Goal: Task Accomplishment & Management: Use online tool/utility

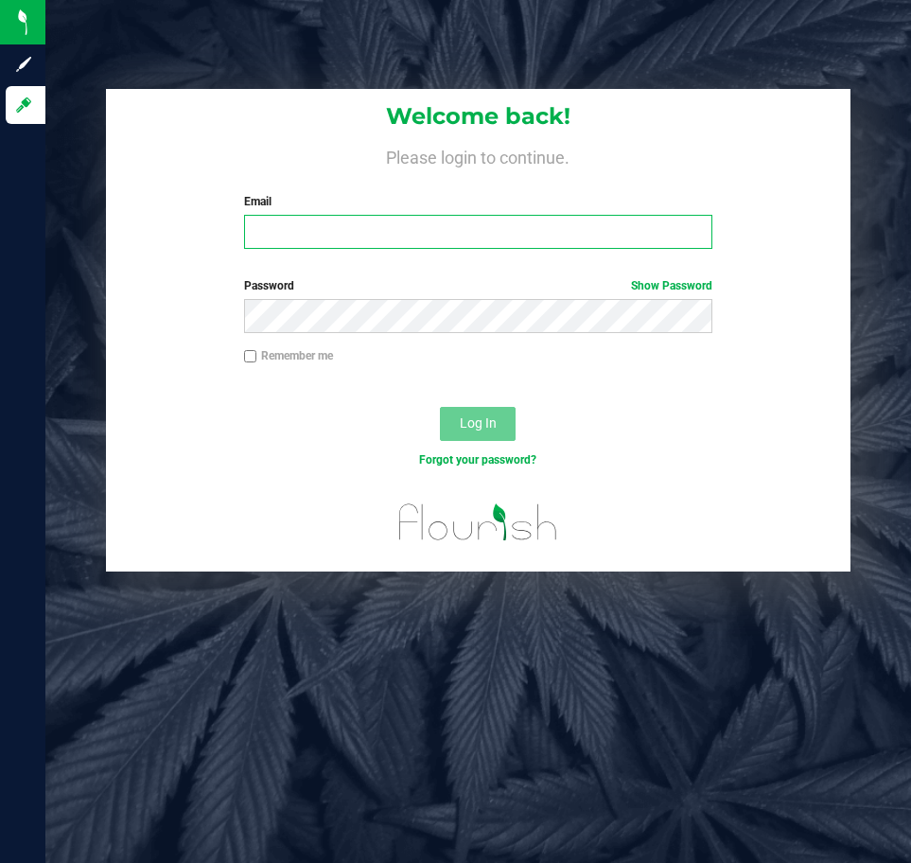
click at [396, 220] on input "Email" at bounding box center [478, 232] width 468 height 34
type input "[EMAIL_ADDRESS][DOMAIN_NAME]"
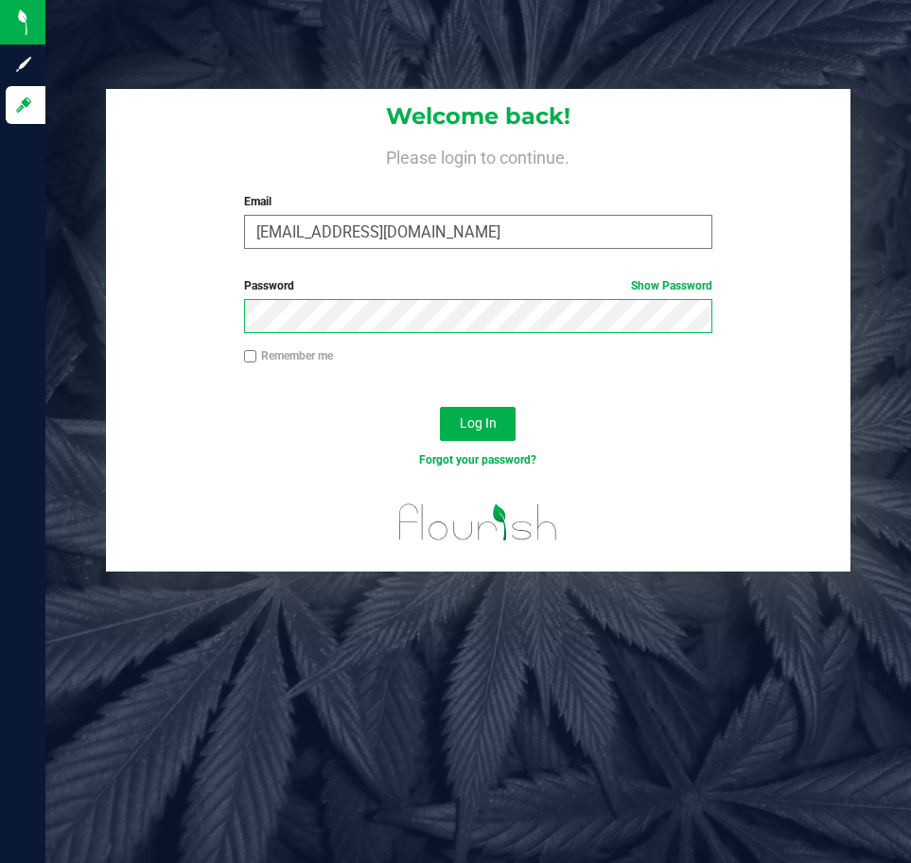
click at [440, 407] on button "Log In" at bounding box center [478, 424] width 76 height 34
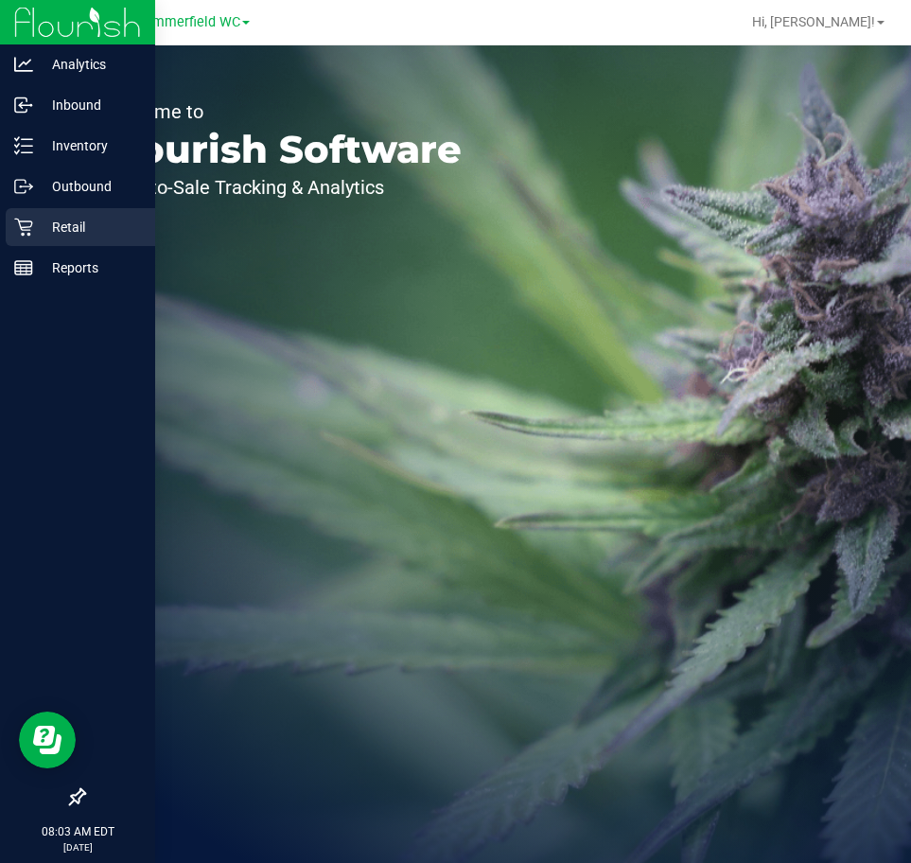
click at [26, 223] on icon at bounding box center [23, 227] width 19 height 19
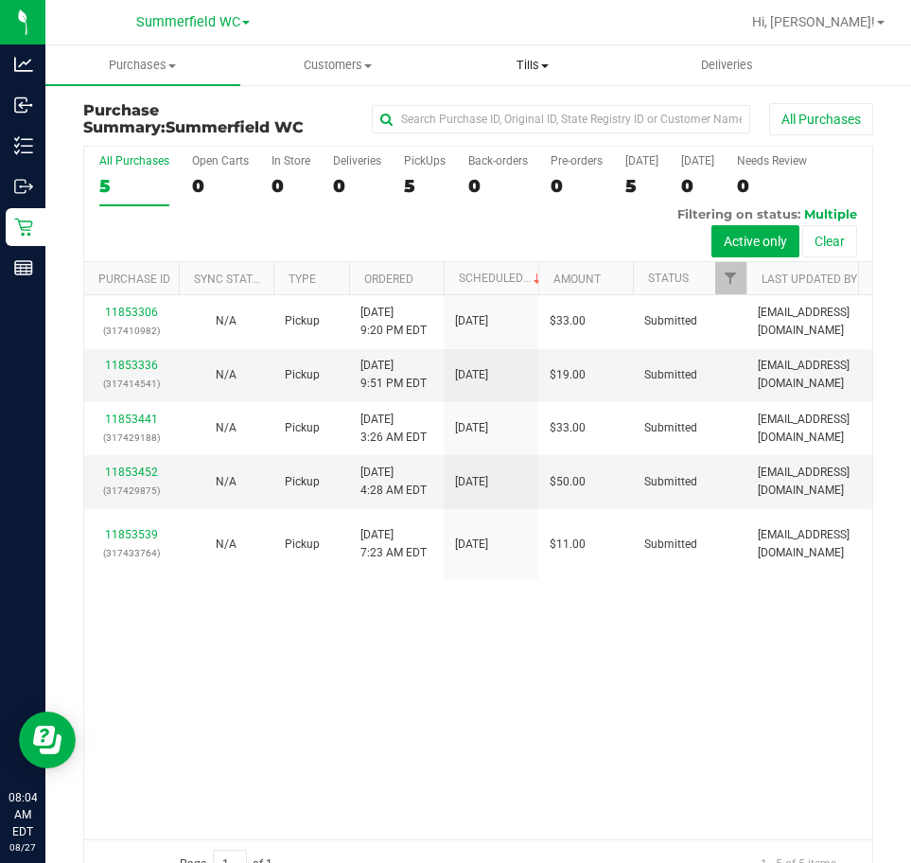
click at [536, 64] on span "Tills" at bounding box center [532, 65] width 193 height 17
click at [518, 109] on span "Manage tills" at bounding box center [499, 114] width 128 height 16
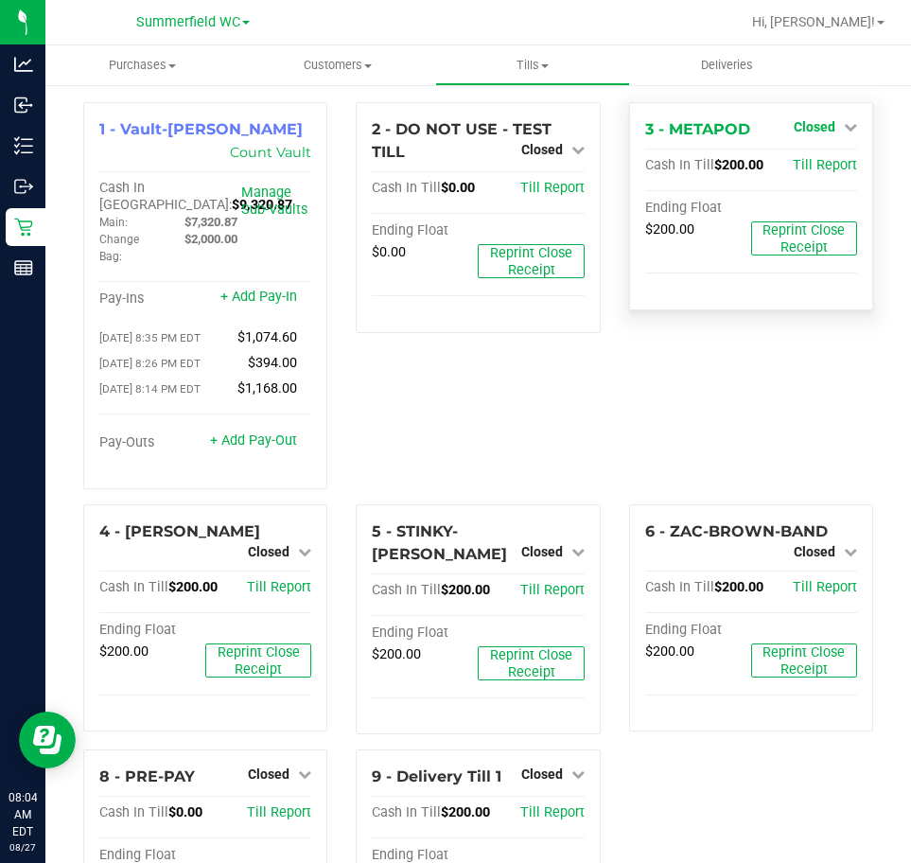
click at [844, 124] on icon at bounding box center [850, 126] width 13 height 13
click at [800, 168] on link "Open Till" at bounding box center [814, 166] width 50 height 15
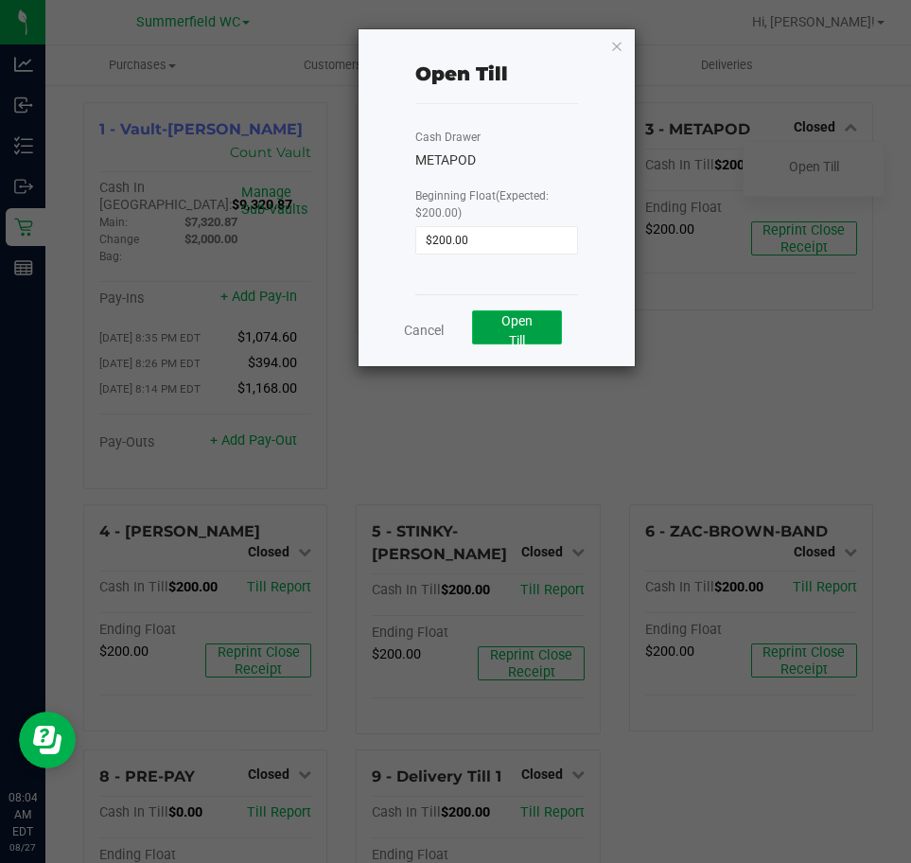
click at [533, 320] on button "Open Till" at bounding box center [517, 327] width 90 height 34
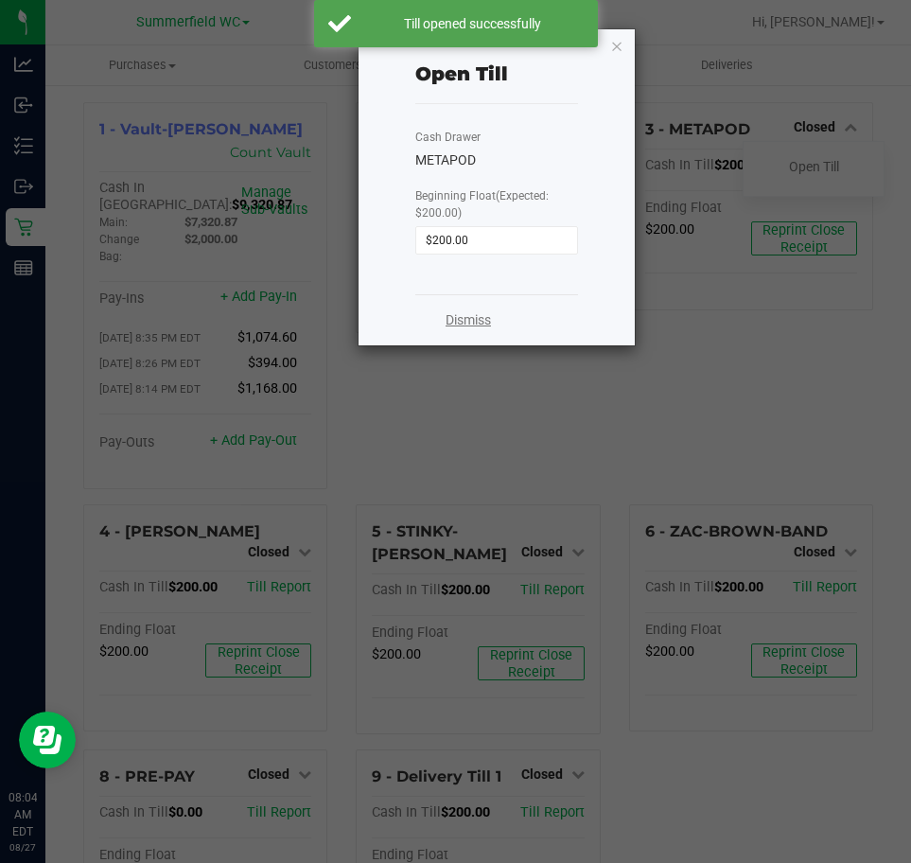
click at [456, 310] on link "Dismiss" at bounding box center [468, 320] width 45 height 20
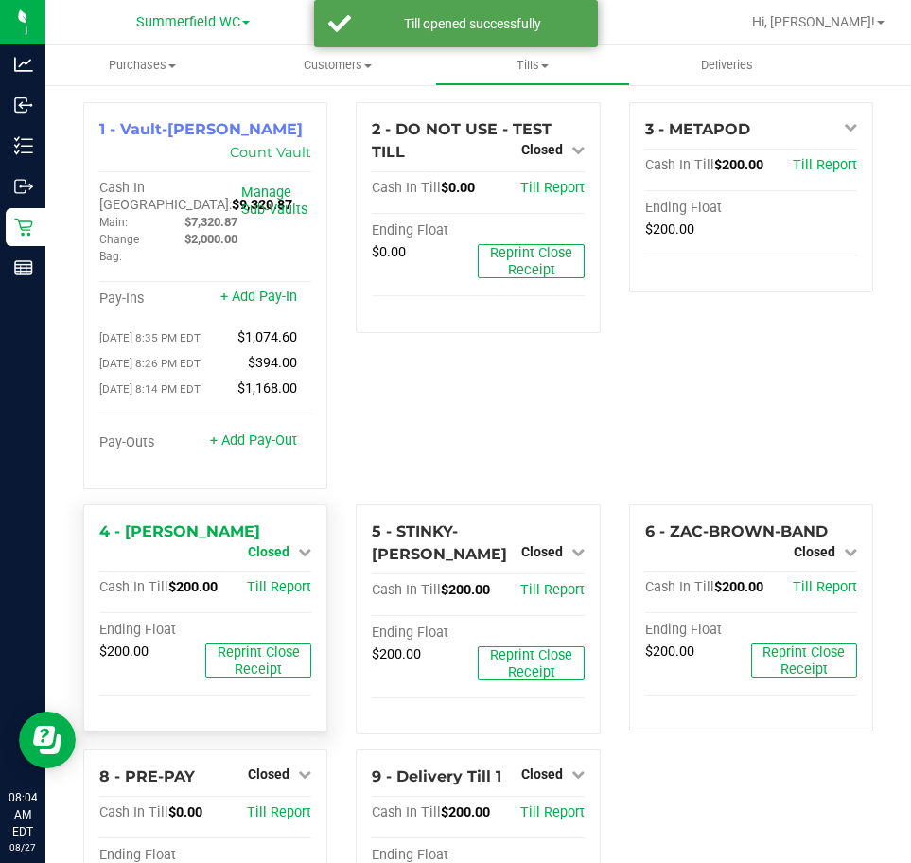
click at [271, 544] on span "Closed" at bounding box center [269, 551] width 42 height 15
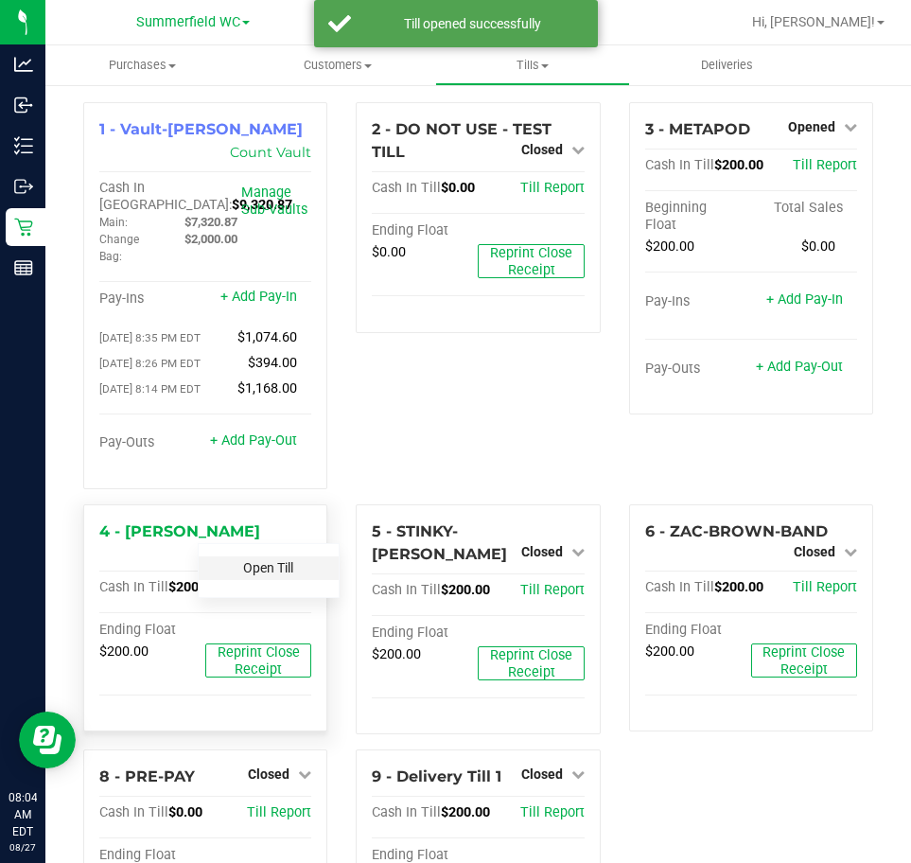
click at [272, 575] on link "Open Till" at bounding box center [268, 567] width 50 height 15
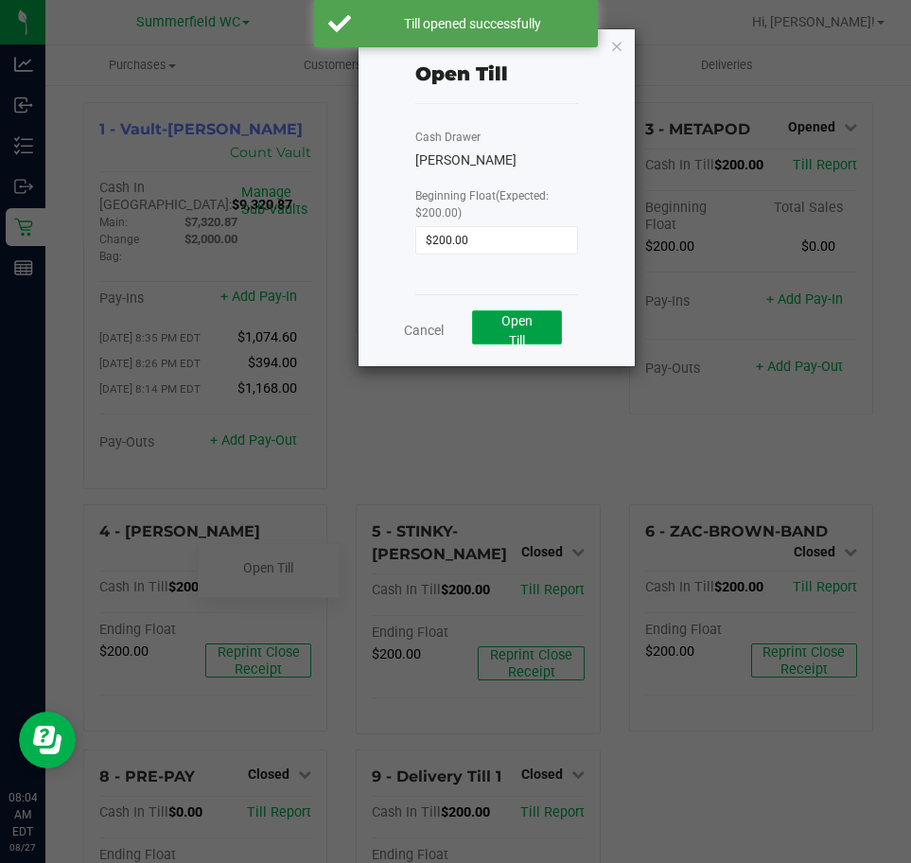
click at [499, 337] on button "Open Till" at bounding box center [517, 327] width 90 height 34
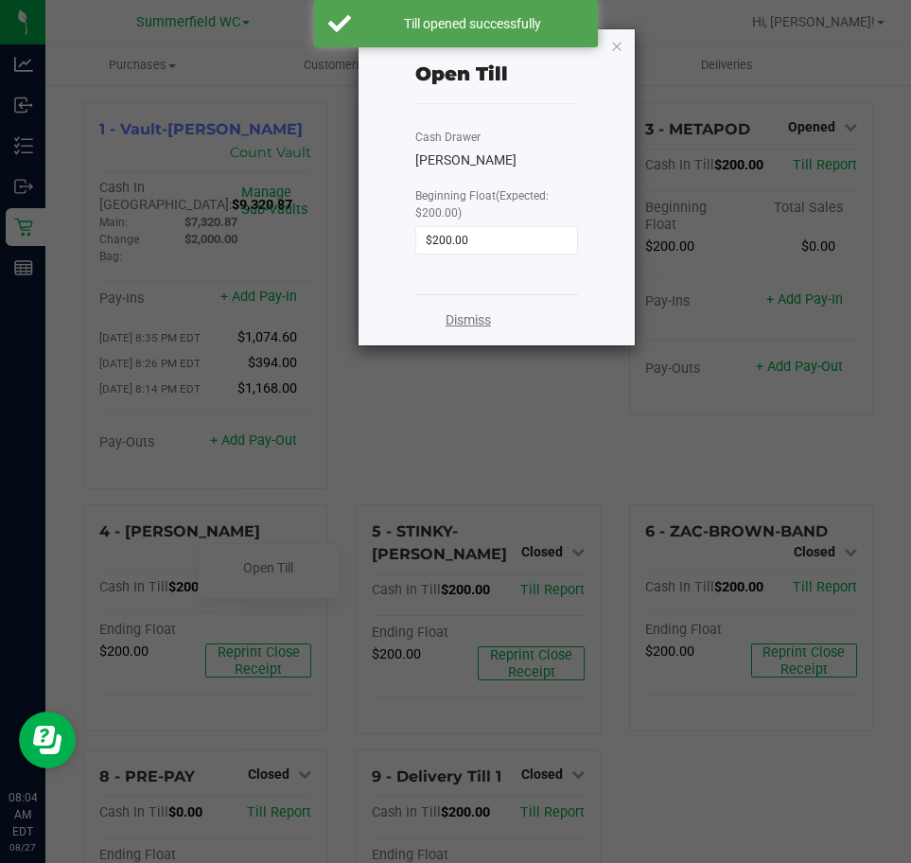
click at [469, 313] on link "Dismiss" at bounding box center [468, 320] width 45 height 20
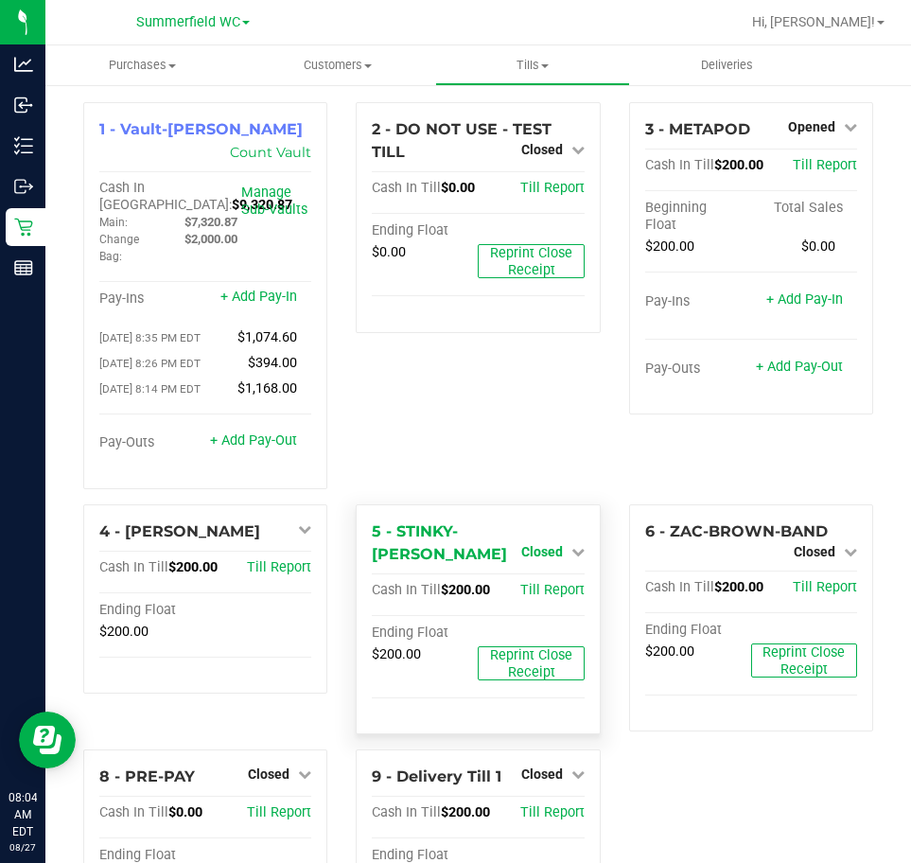
click at [571, 545] on icon at bounding box center [577, 551] width 13 height 13
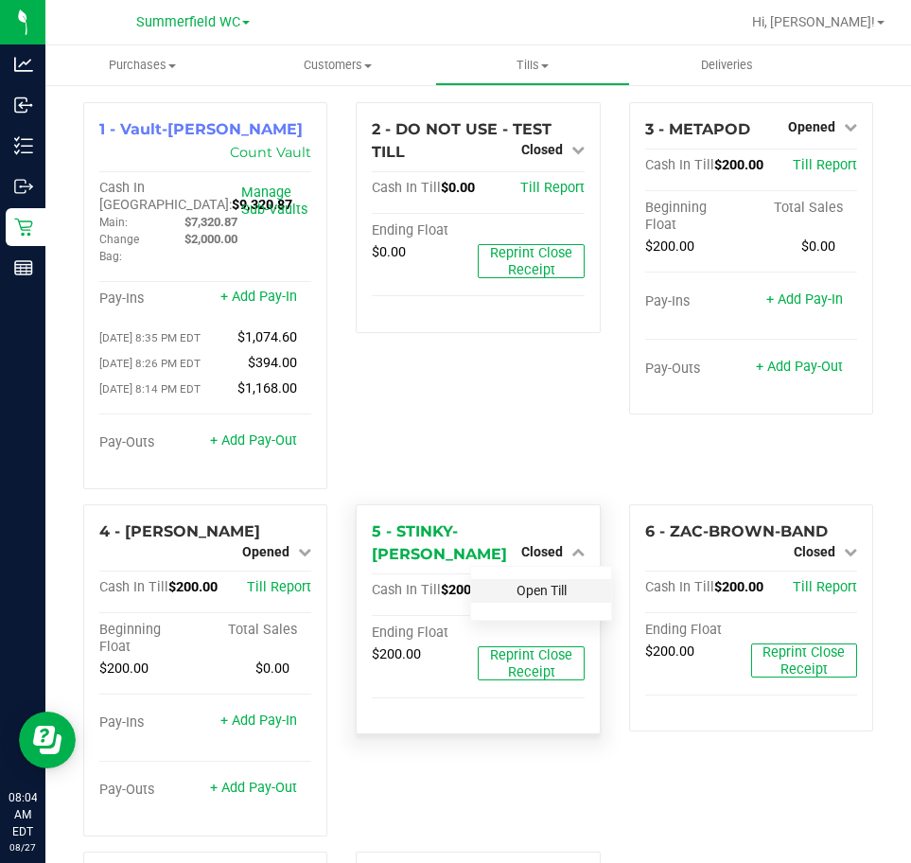
click at [534, 583] on link "Open Till" at bounding box center [542, 590] width 50 height 15
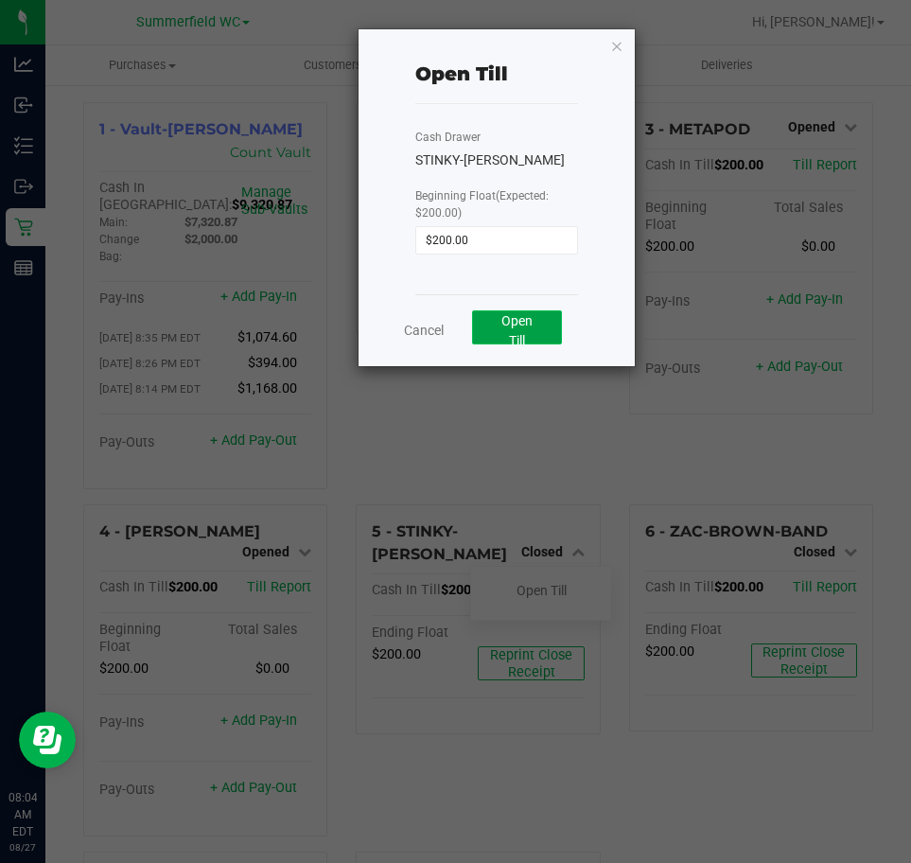
click at [493, 325] on button "Open Till" at bounding box center [517, 327] width 90 height 34
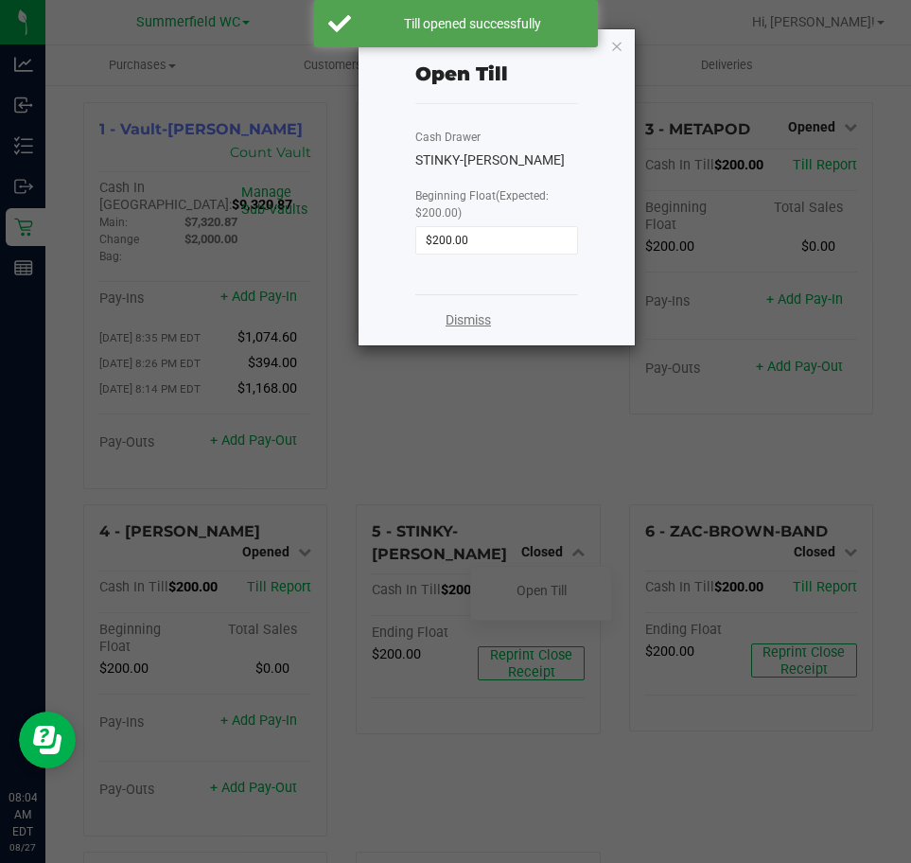
click at [467, 324] on link "Dismiss" at bounding box center [468, 320] width 45 height 20
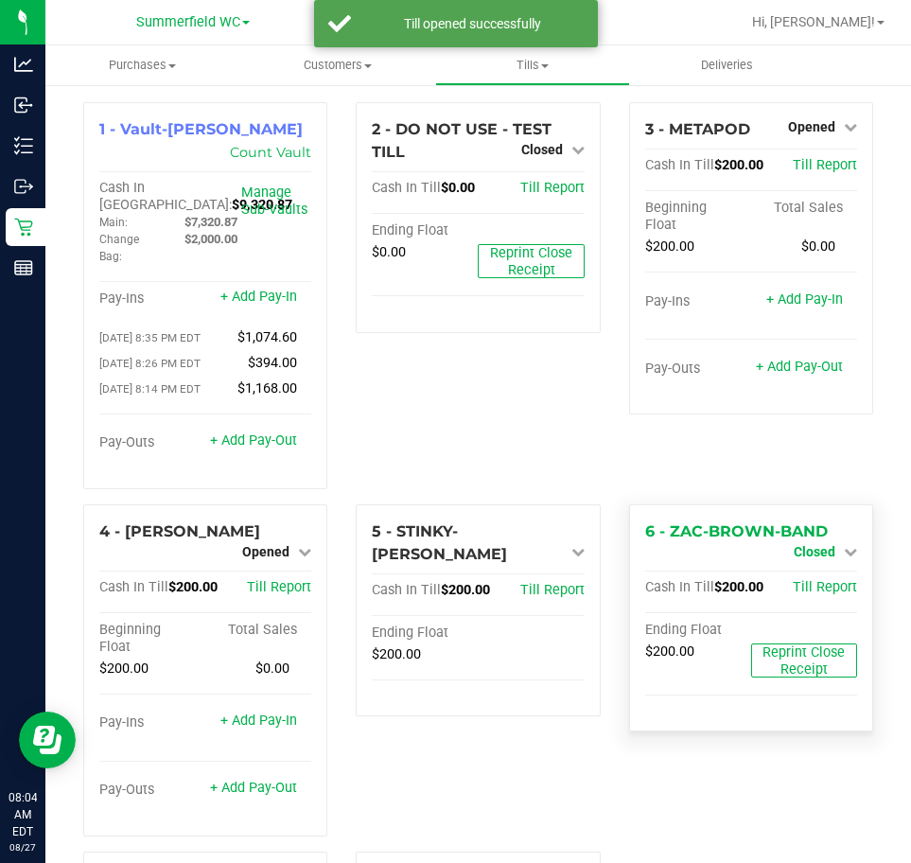
click at [811, 557] on span "Closed" at bounding box center [815, 551] width 42 height 15
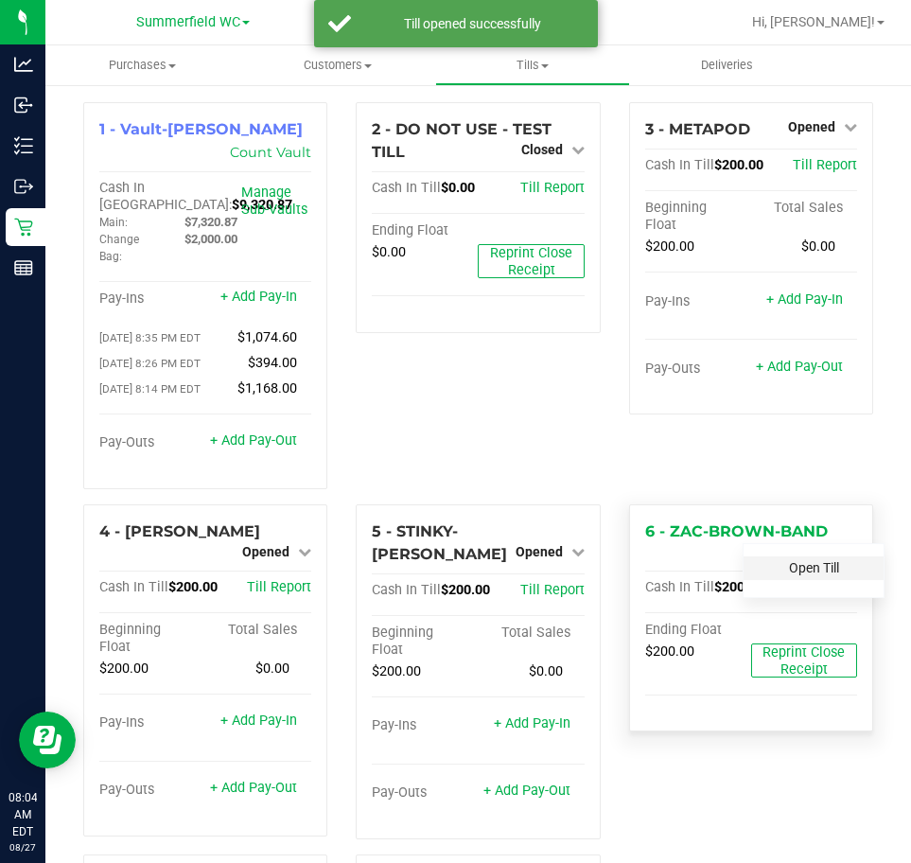
click at [800, 572] on link "Open Till" at bounding box center [814, 567] width 50 height 15
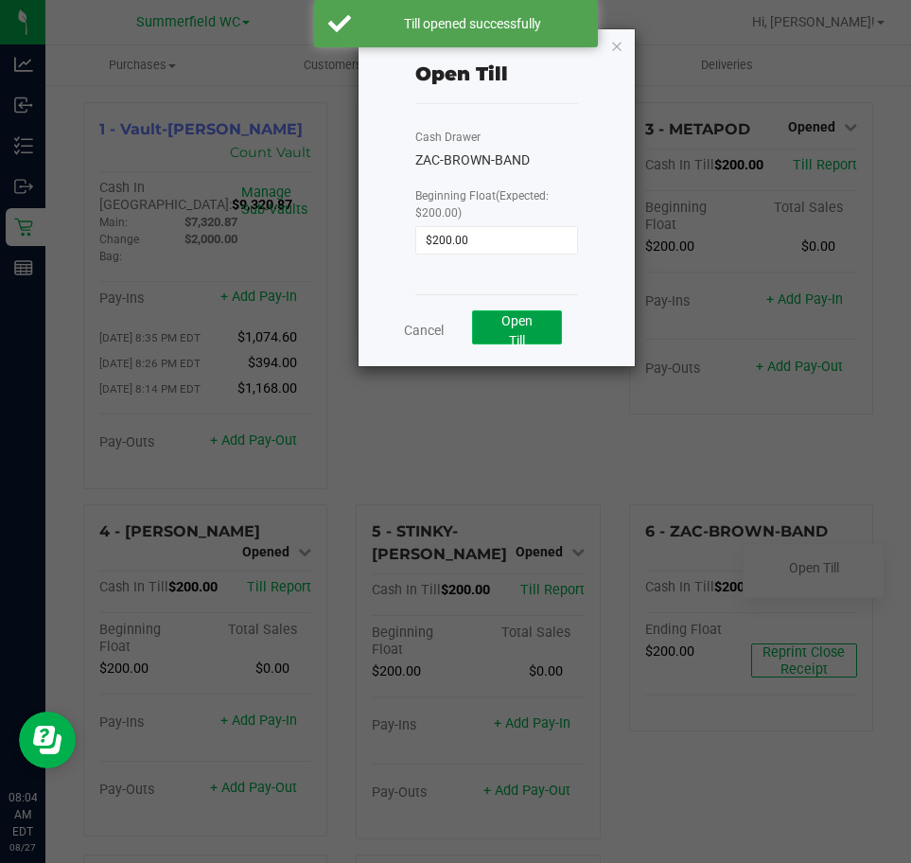
click at [528, 321] on span "Open Till" at bounding box center [516, 330] width 31 height 35
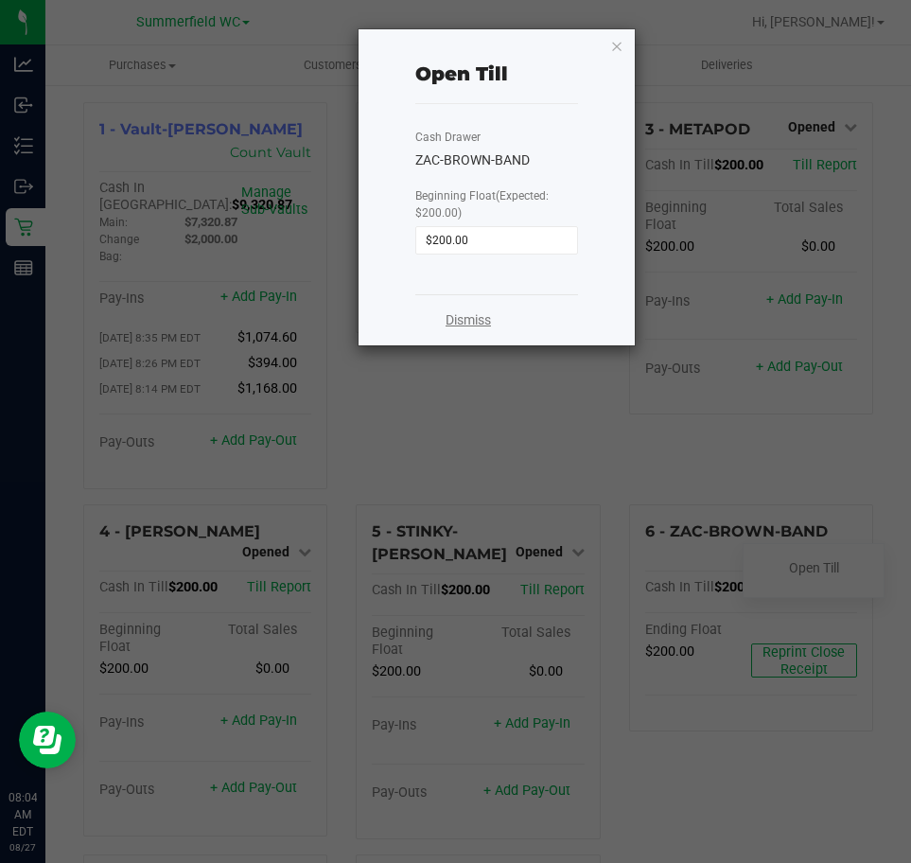
click at [472, 318] on link "Dismiss" at bounding box center [468, 320] width 45 height 20
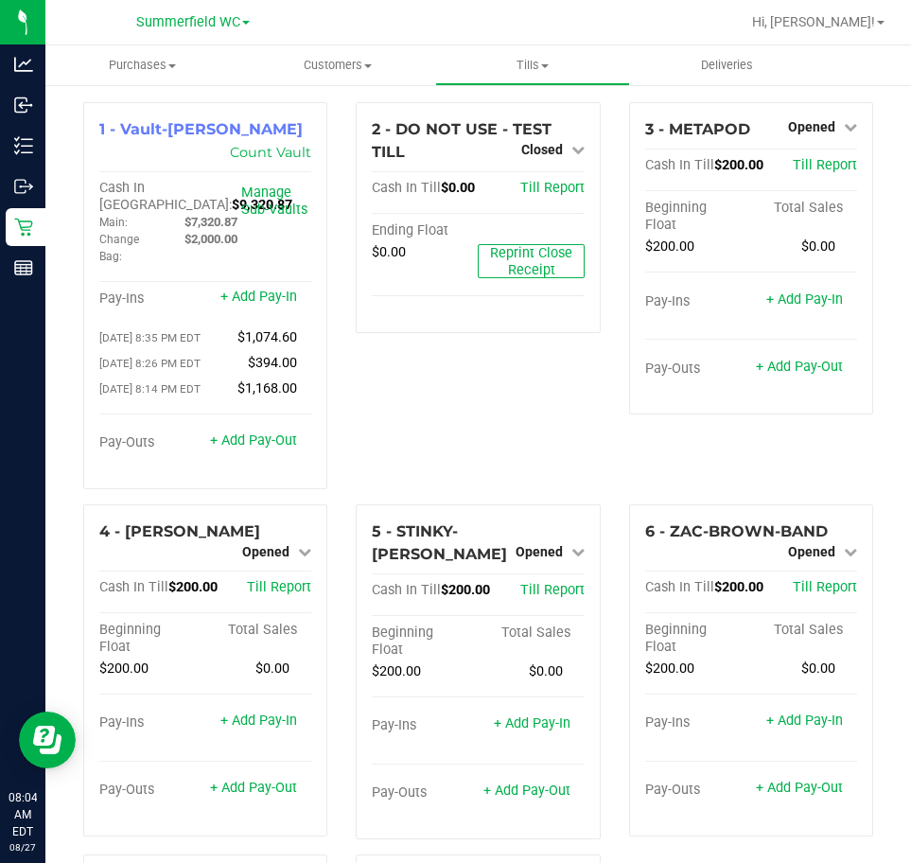
click at [569, 401] on div "2 - DO NOT USE - TEST TILL Closed Open Till Cash In Till $0.00 Till Report Endi…" at bounding box center [478, 303] width 272 height 402
click at [502, 413] on div "2 - DO NOT USE - TEST TILL Closed Open Till Cash In Till $0.00 Till Report Endi…" at bounding box center [478, 303] width 272 height 402
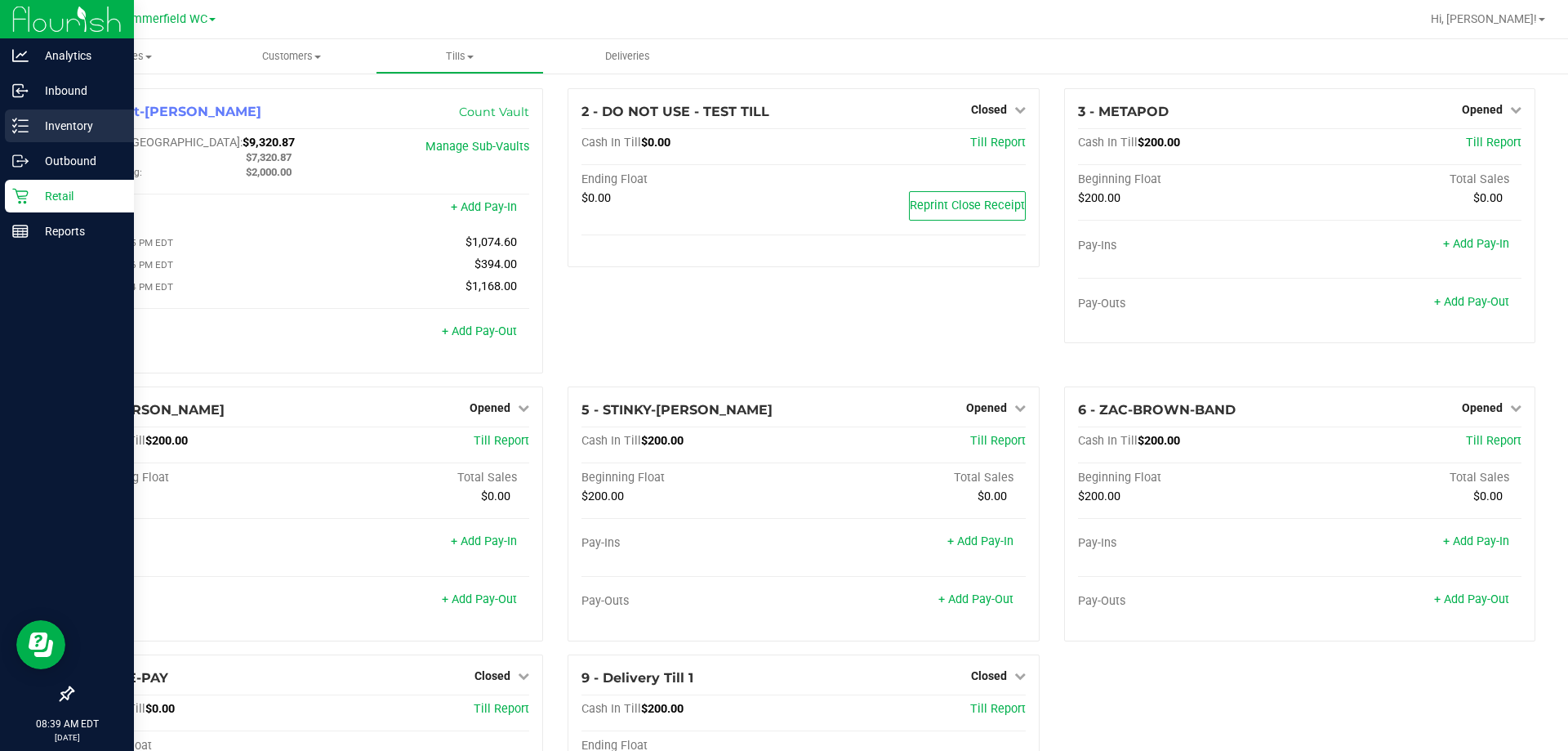
click at [59, 123] on p "Inventory" at bounding box center [78, 125] width 98 height 20
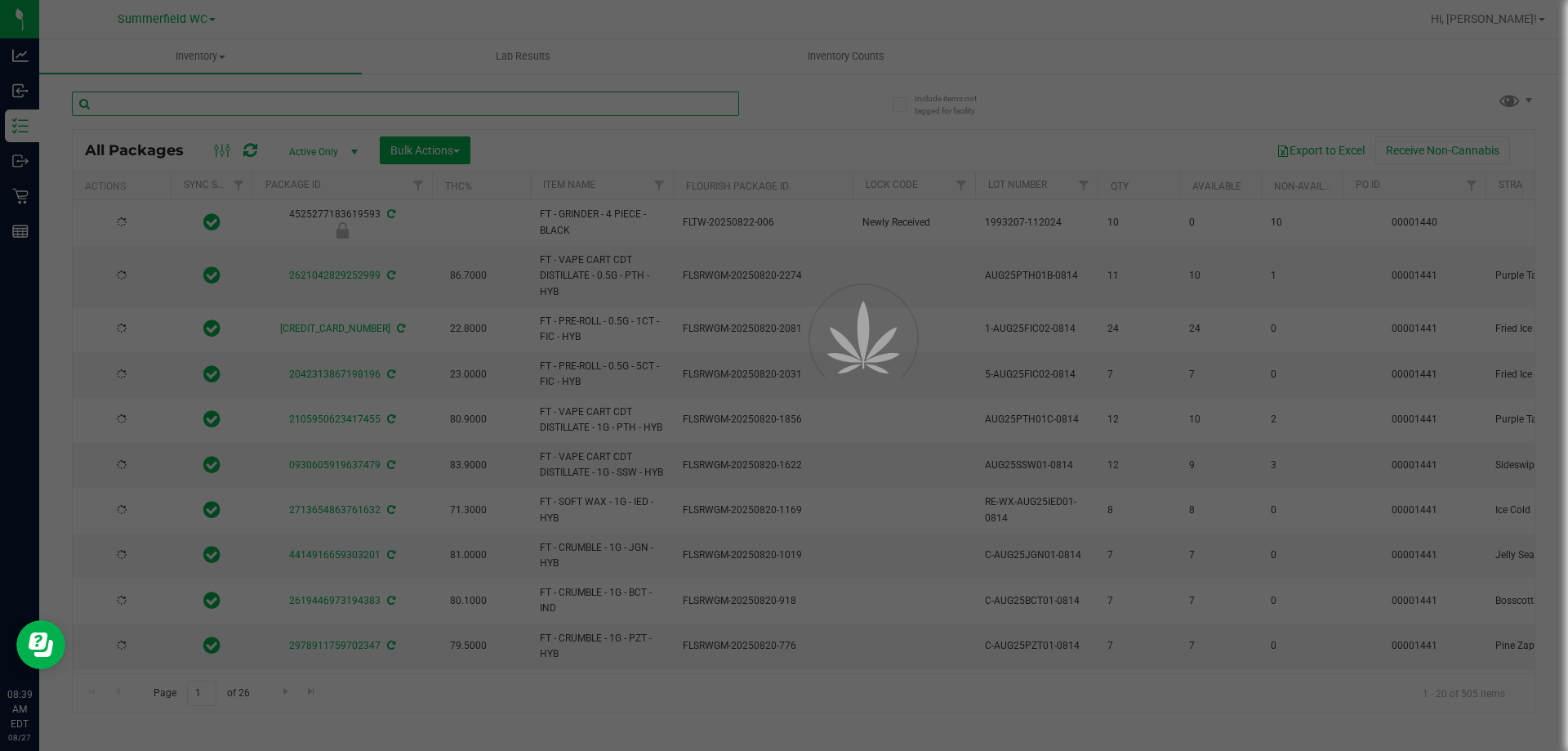
click at [311, 101] on input "text" at bounding box center [405, 104] width 667 height 24
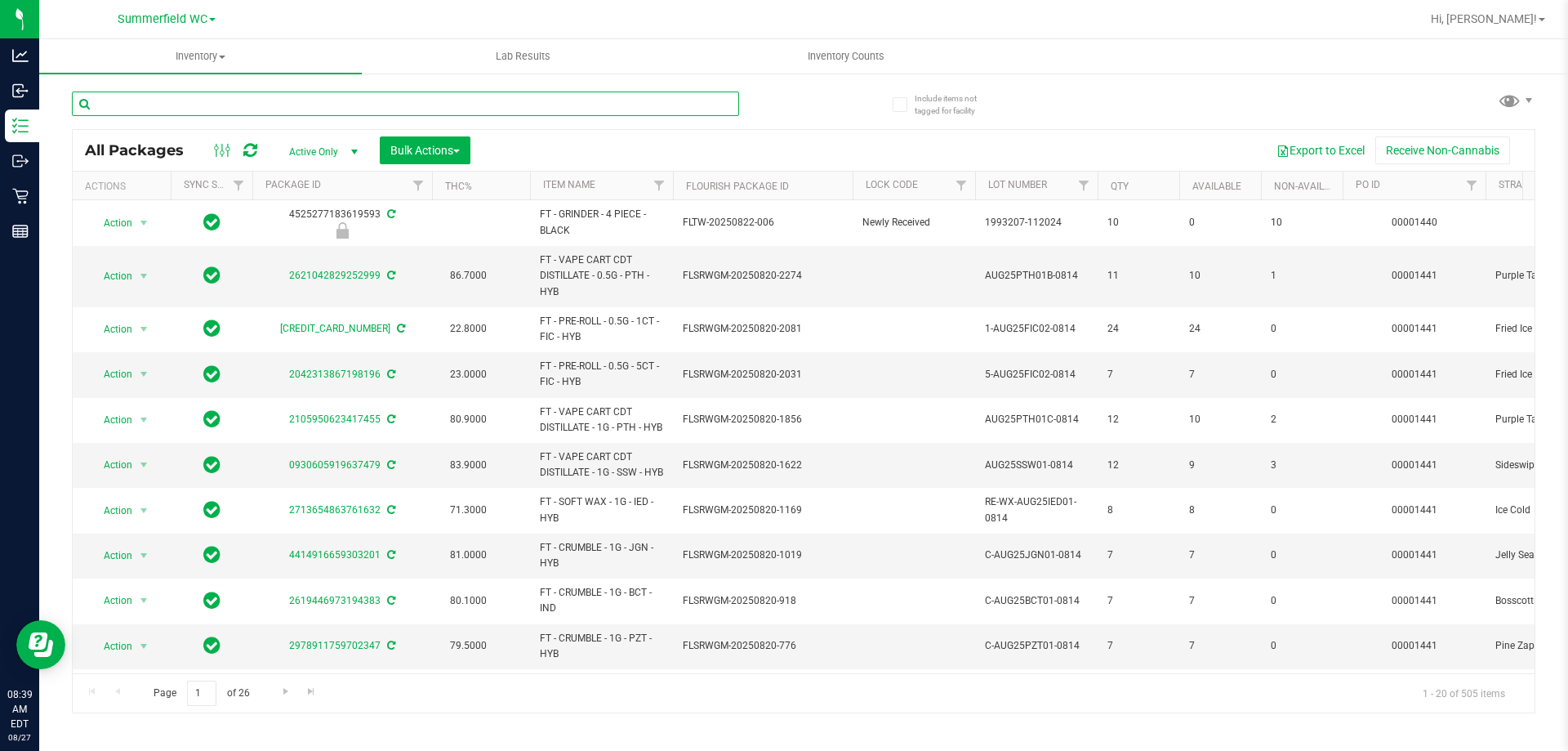
click at [311, 101] on input "text" at bounding box center [405, 104] width 667 height 24
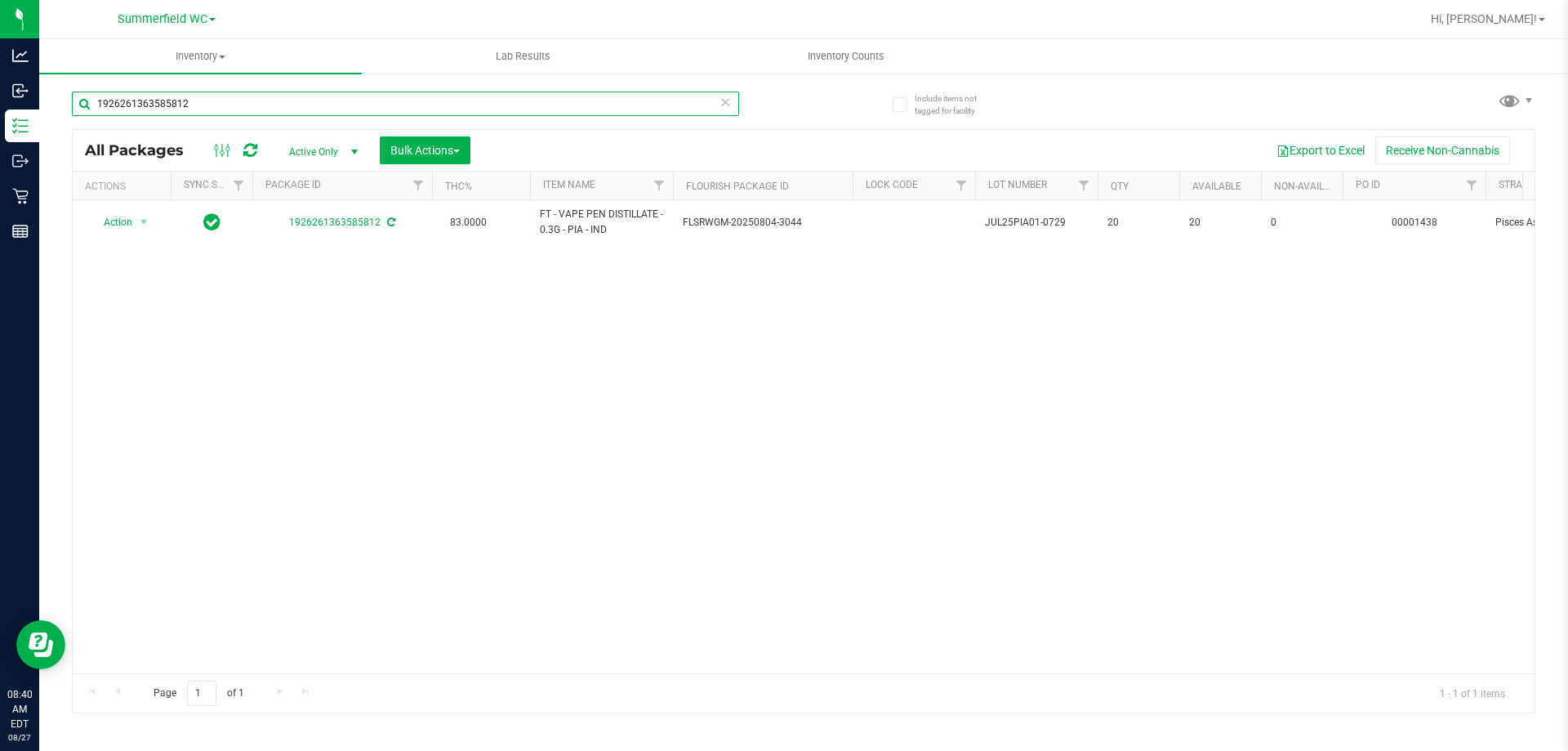
type input "1926261363585812"
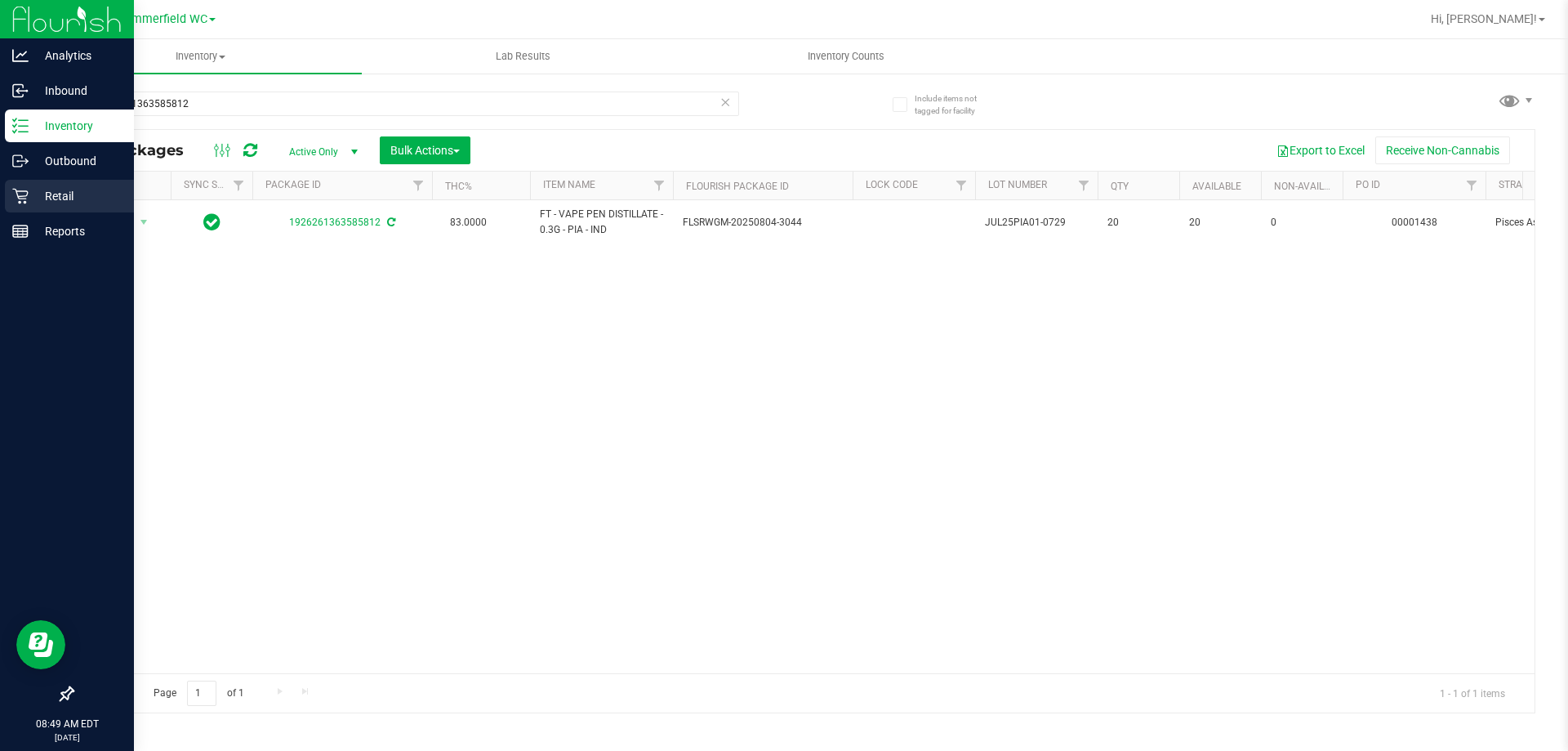
click at [23, 199] on icon at bounding box center [20, 196] width 16 height 16
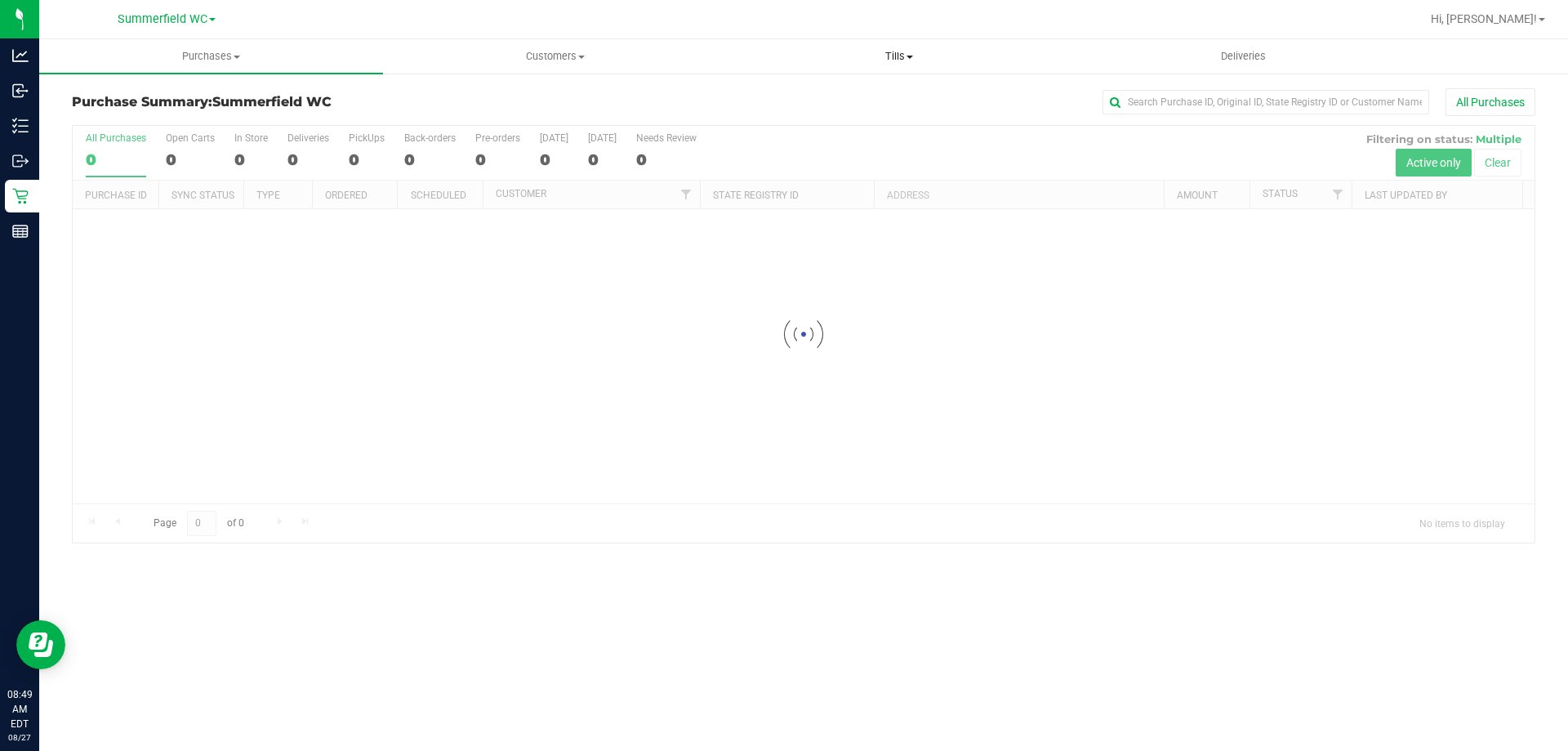
click at [785, 57] on span at bounding box center [910, 57] width 7 height 3
click at [783, 104] on span "Manage tills" at bounding box center [782, 98] width 110 height 14
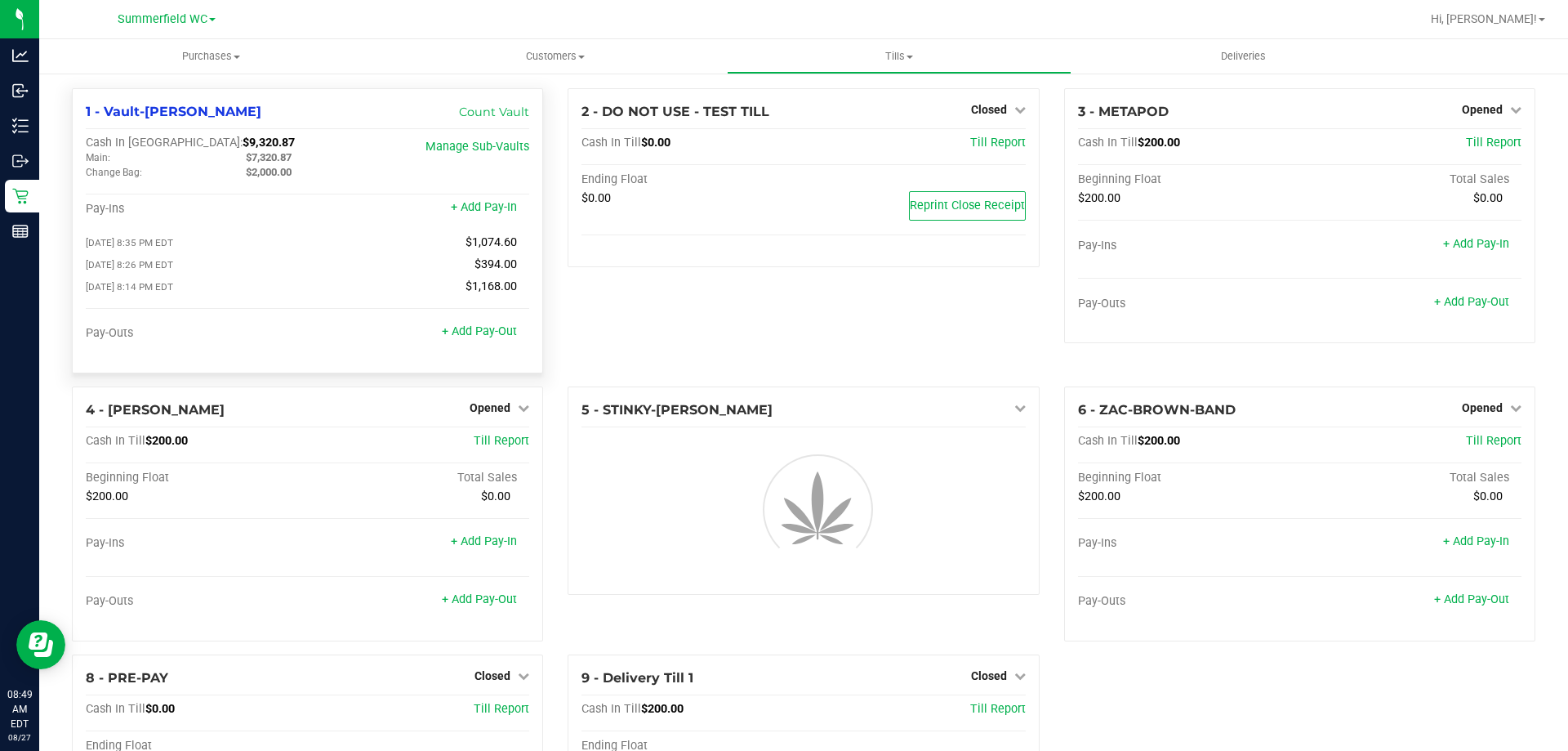
drag, startPoint x: 219, startPoint y: 141, endPoint x: 162, endPoint y: 142, distance: 57.0
click at [162, 142] on div "Cash In Vault: $9,320.87" at bounding box center [233, 142] width 296 height 15
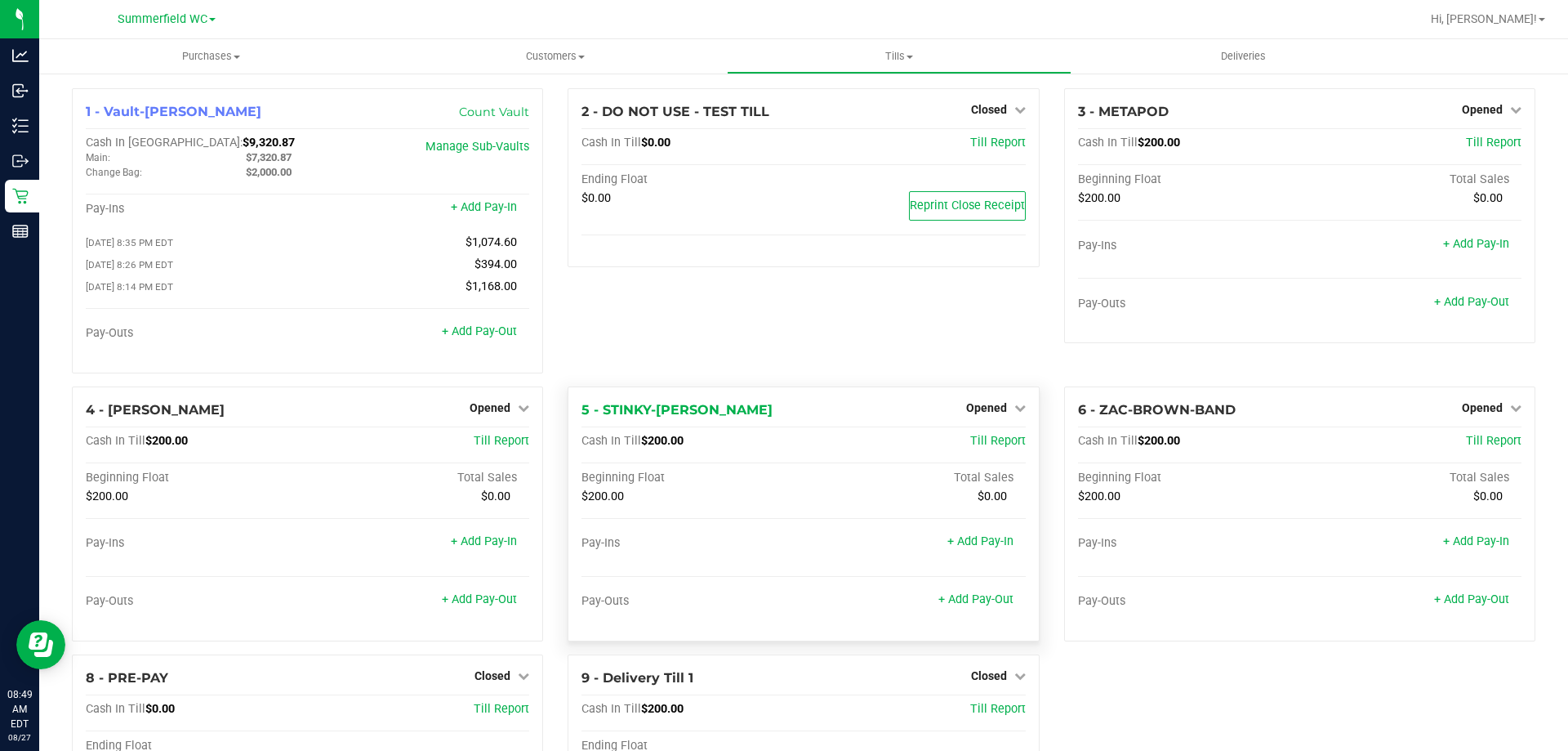
copy span "$9,320.87"
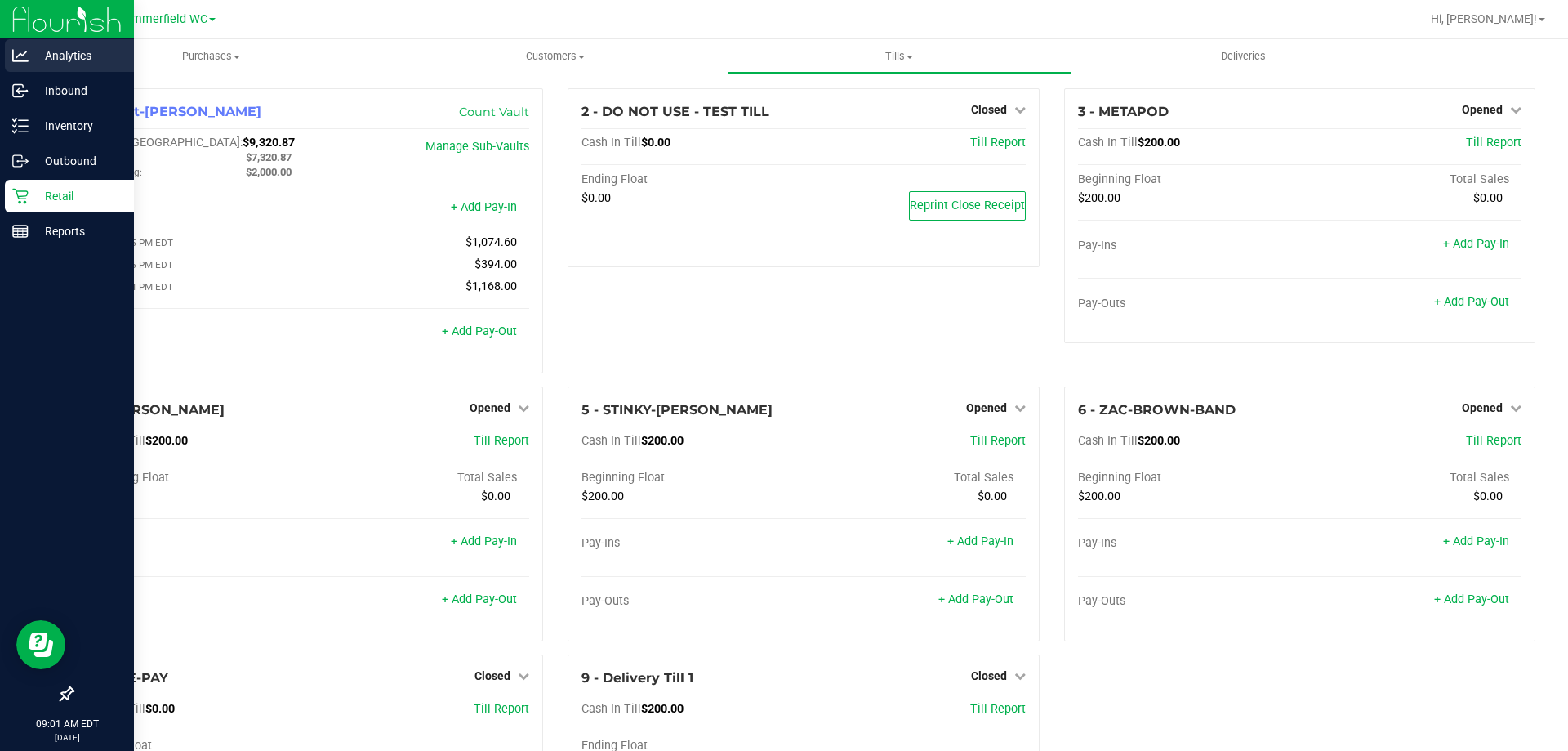
click at [29, 58] on p "Analytics" at bounding box center [78, 55] width 98 height 20
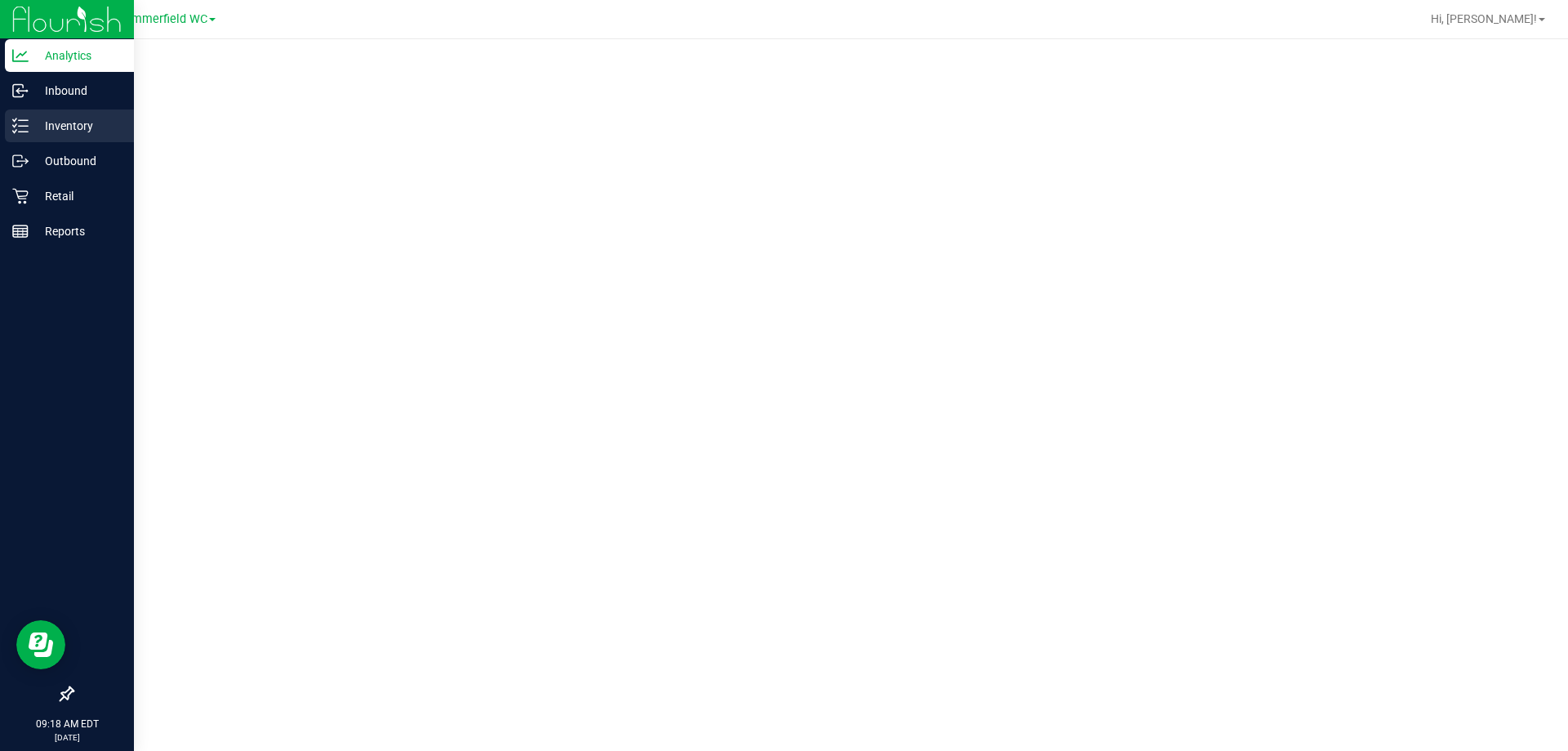
click at [55, 119] on p "Inventory" at bounding box center [78, 125] width 98 height 20
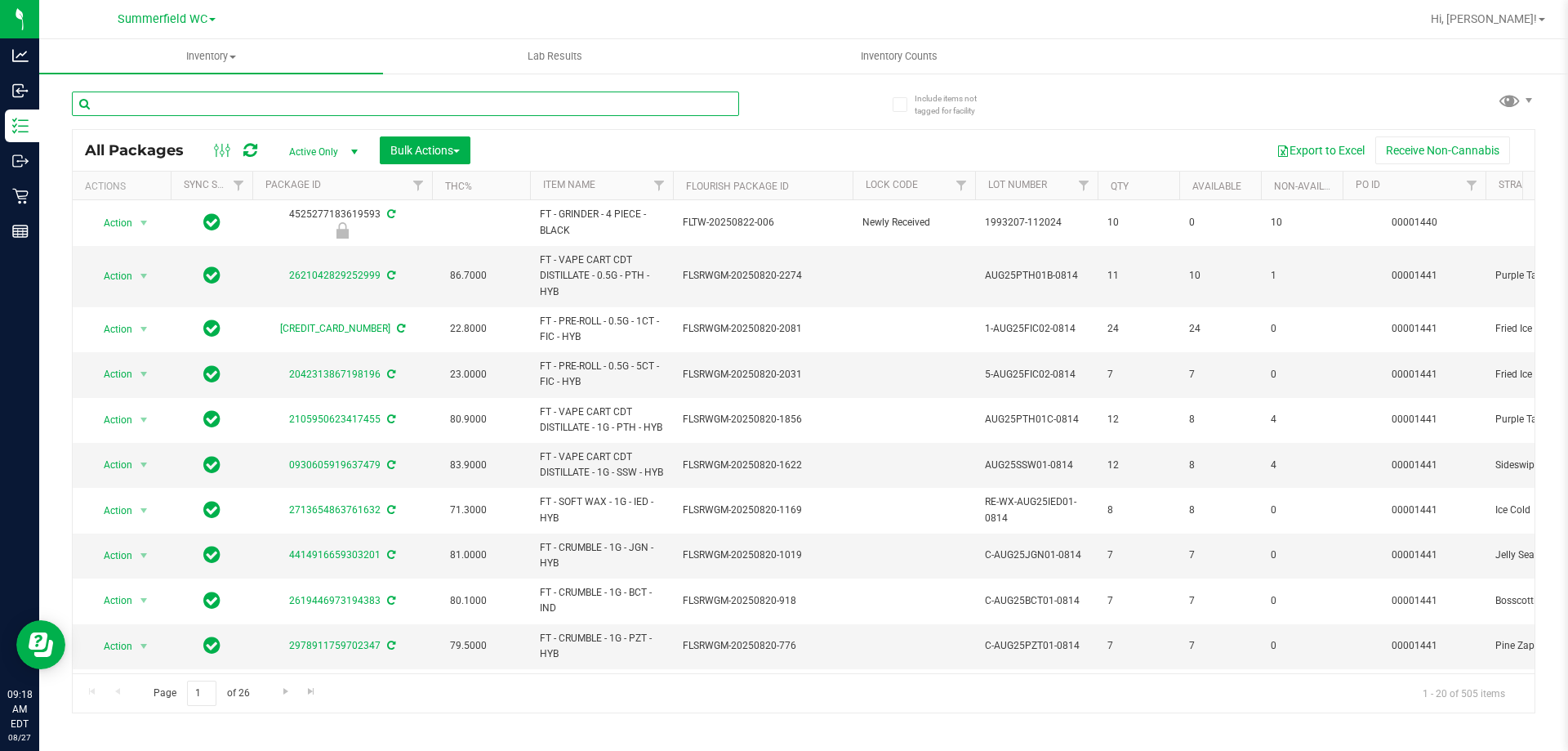
click at [256, 103] on input "text" at bounding box center [405, 104] width 667 height 24
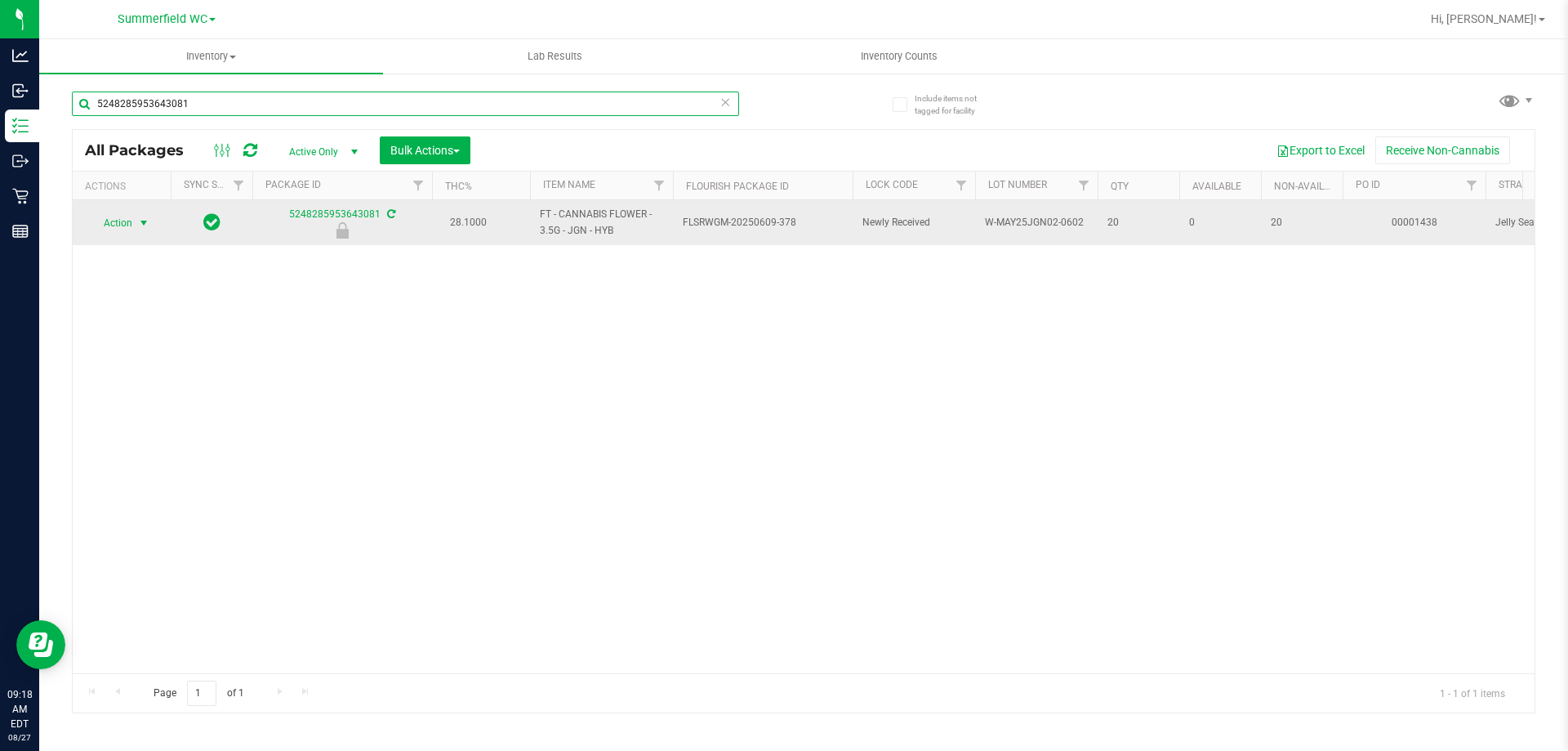
type input "5248285953643081"
click at [146, 220] on span "select" at bounding box center [143, 223] width 13 height 13
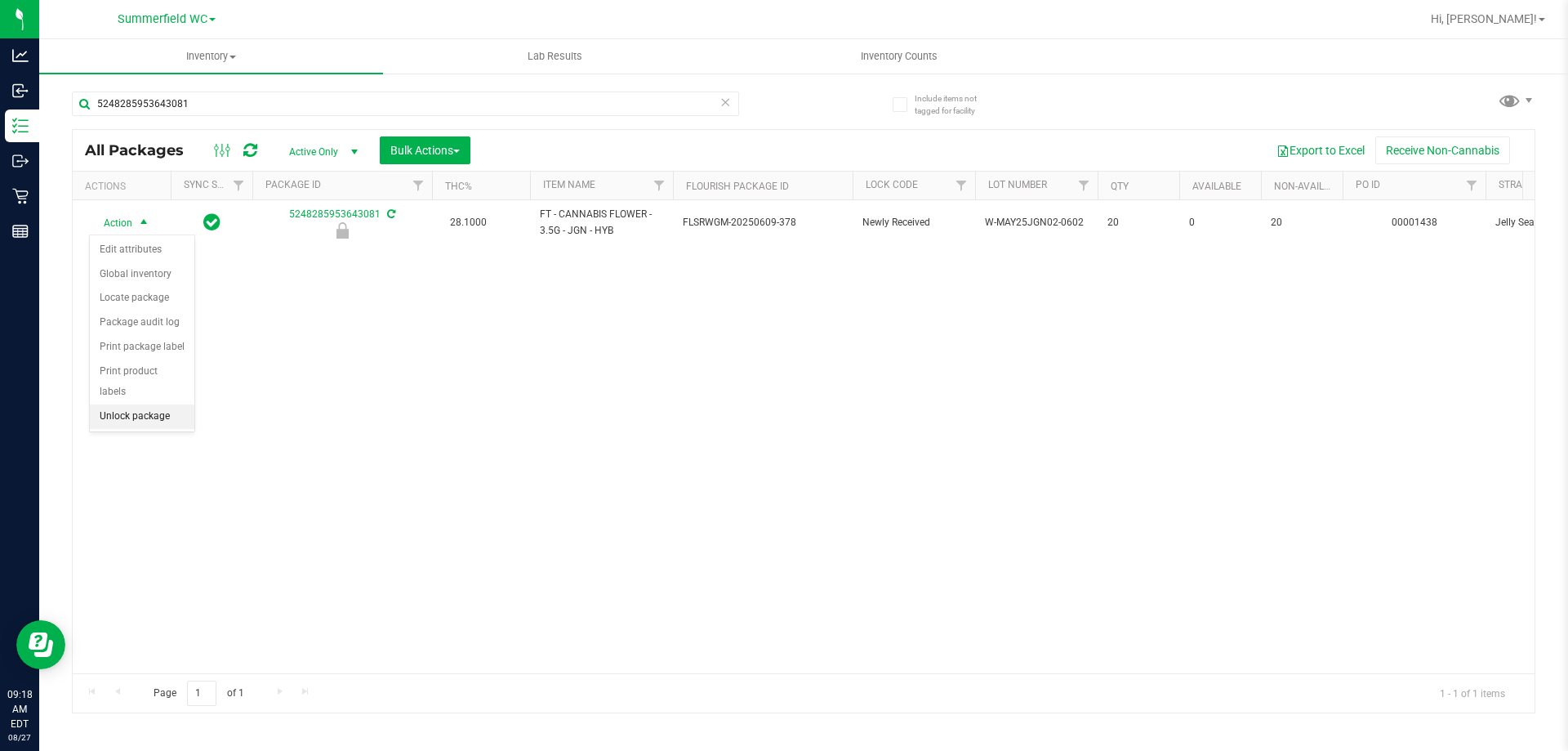
click at [153, 404] on li "Unlock package" at bounding box center [142, 416] width 104 height 24
